Goal: Transaction & Acquisition: Obtain resource

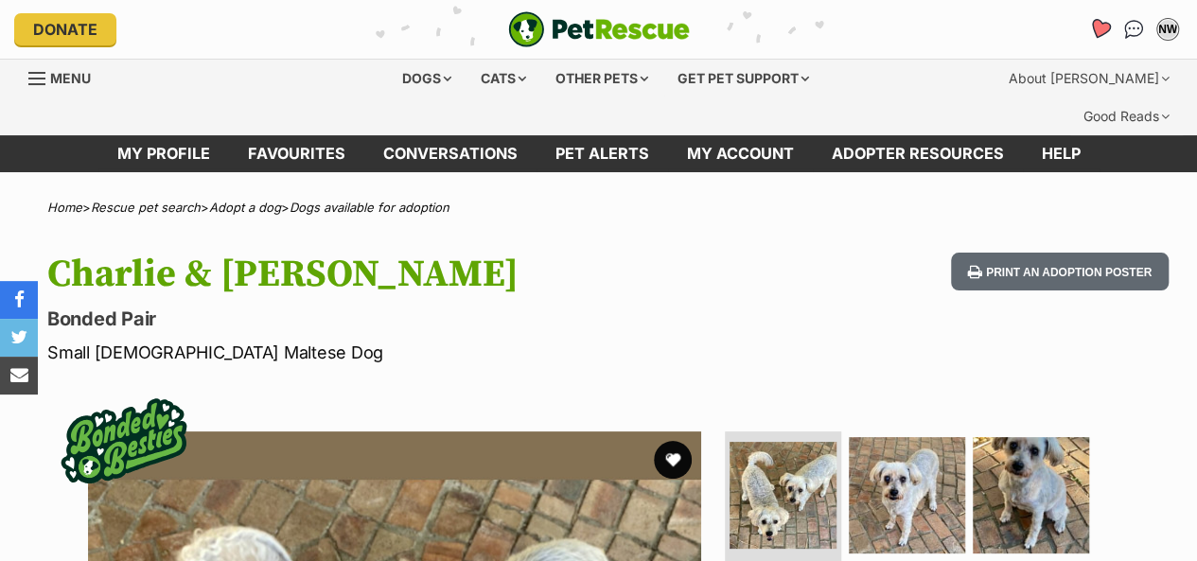
click at [1097, 31] on icon "Favourites" at bounding box center [1099, 29] width 23 height 22
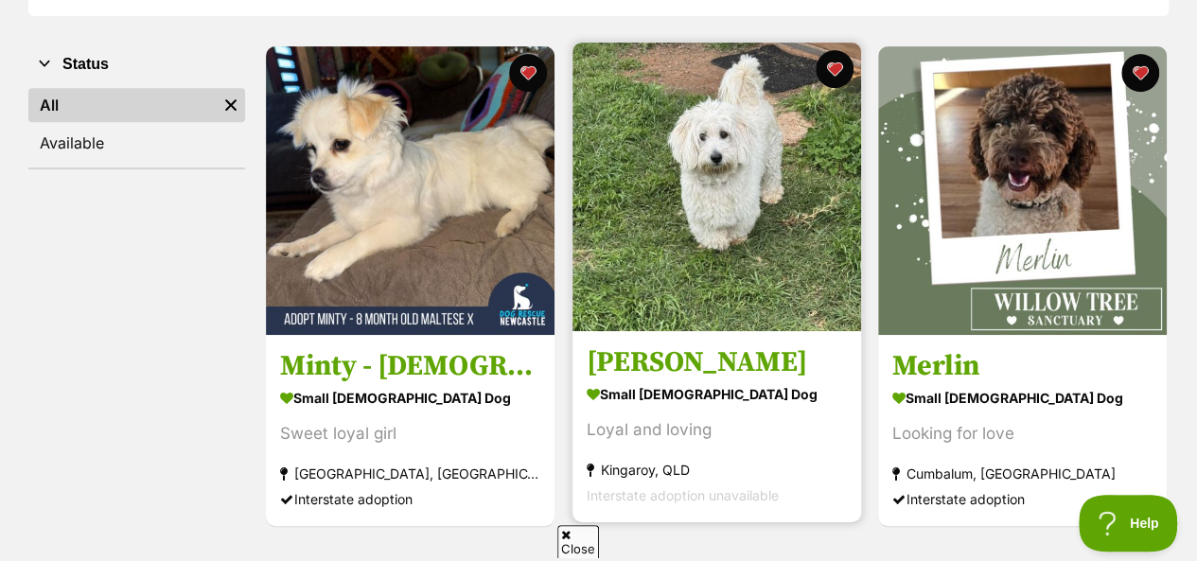
click at [689, 160] on img at bounding box center [716, 187] width 289 height 289
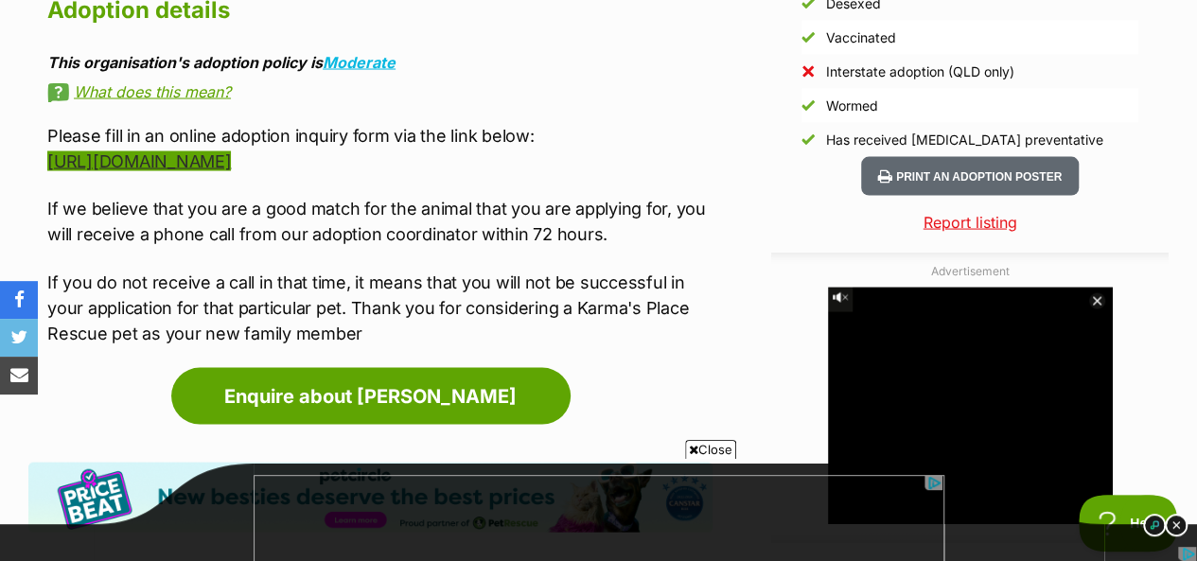
click at [231, 151] on link "[URL][DOMAIN_NAME]" at bounding box center [139, 161] width 184 height 20
